Goal: Check status: Check status

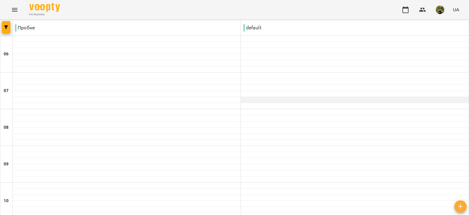
scroll to position [306, 0]
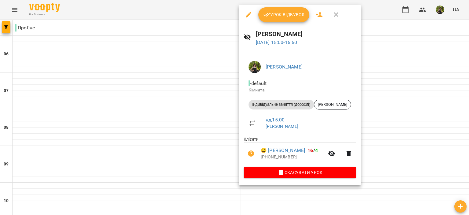
click at [278, 14] on span "Урок відбувся" at bounding box center [284, 14] width 42 height 7
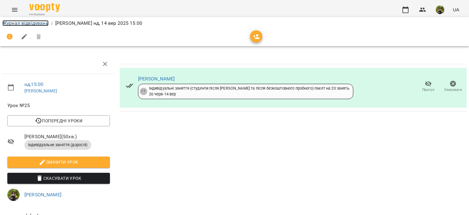
click at [40, 23] on link "Журнал відвідувань" at bounding box center [25, 23] width 46 height 6
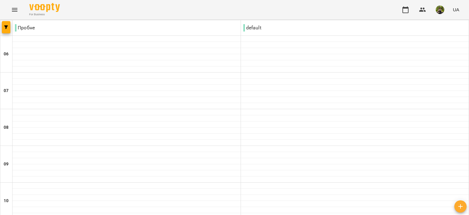
type input "**********"
